Goal: Task Accomplishment & Management: Use online tool/utility

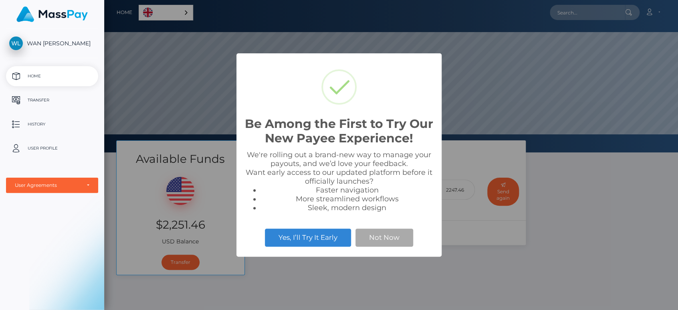
scroll to position [152, 574]
click at [388, 241] on button "Not Now" at bounding box center [385, 238] width 58 height 18
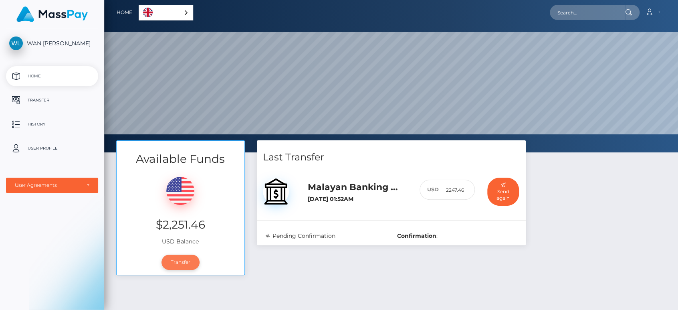
click at [180, 264] on link "Transfer" at bounding box center [181, 262] width 38 height 15
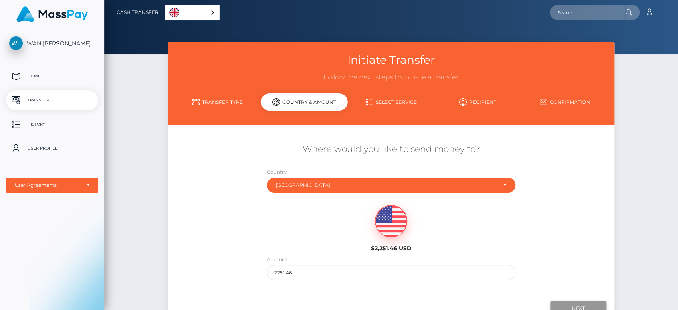
click at [565, 303] on input "Next" at bounding box center [578, 308] width 56 height 15
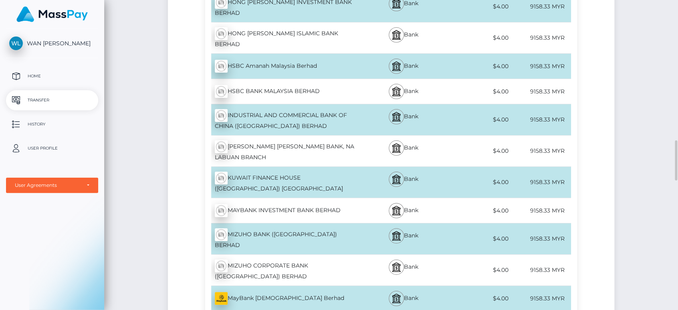
scroll to position [1425, 0]
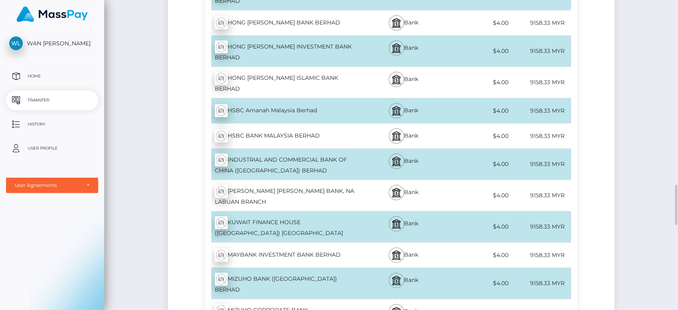
drag, startPoint x: 269, startPoint y: 281, endPoint x: 666, endPoint y: 254, distance: 397.4
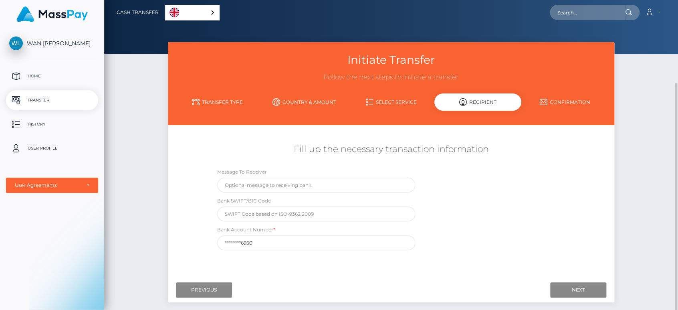
scroll to position [51, 0]
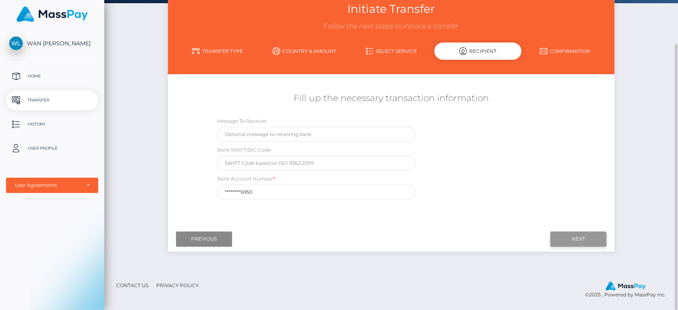
click at [569, 240] on input "Next" at bounding box center [578, 238] width 56 height 15
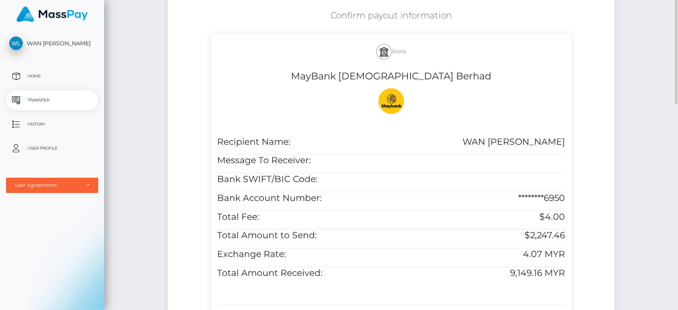
scroll to position [178, 0]
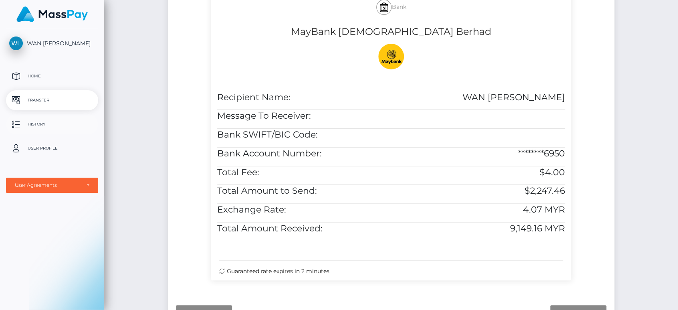
click at [40, 124] on p "History" at bounding box center [52, 124] width 86 height 12
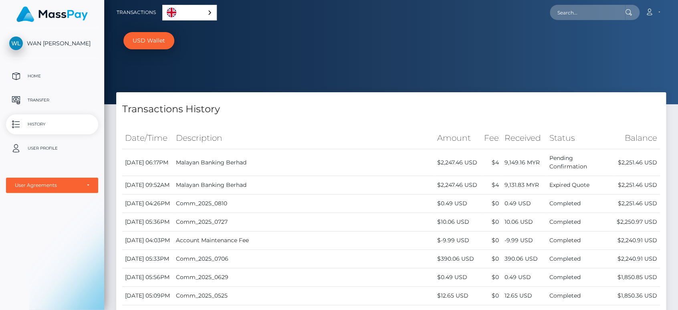
scroll to position [89, 0]
